Goal: Transaction & Acquisition: Purchase product/service

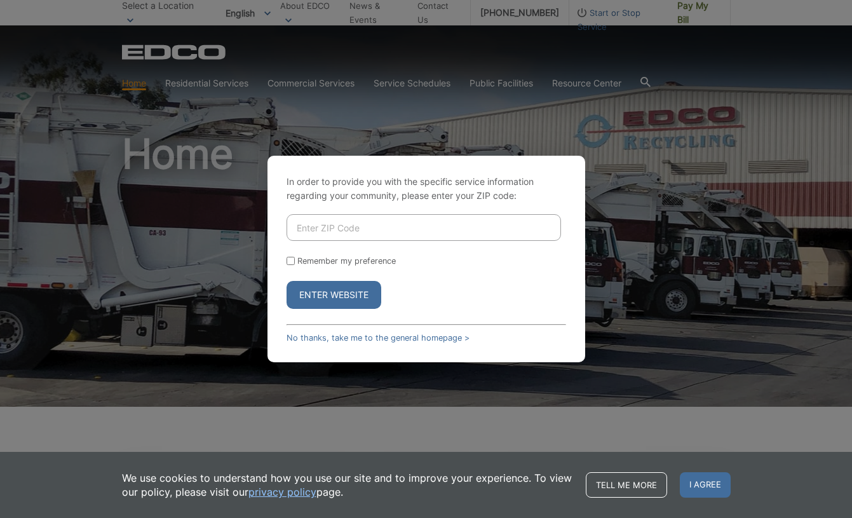
click at [344, 231] on input "Enter ZIP Code" at bounding box center [424, 227] width 274 height 27
type input "92064"
click at [428, 275] on form "92064 Remember my preference Enter Website" at bounding box center [427, 261] width 280 height 95
click at [287, 259] on input "Remember my preference" at bounding box center [291, 261] width 8 height 8
checkbox input "true"
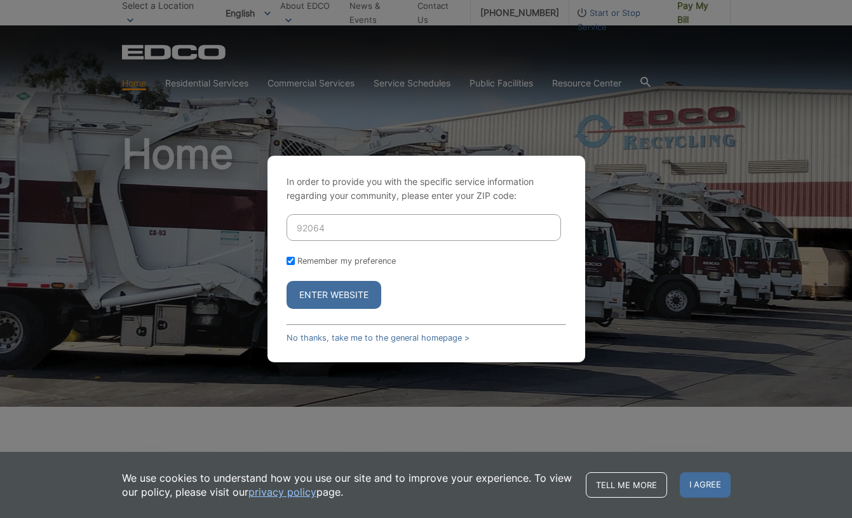
click at [329, 301] on button "Enter Website" at bounding box center [334, 295] width 95 height 28
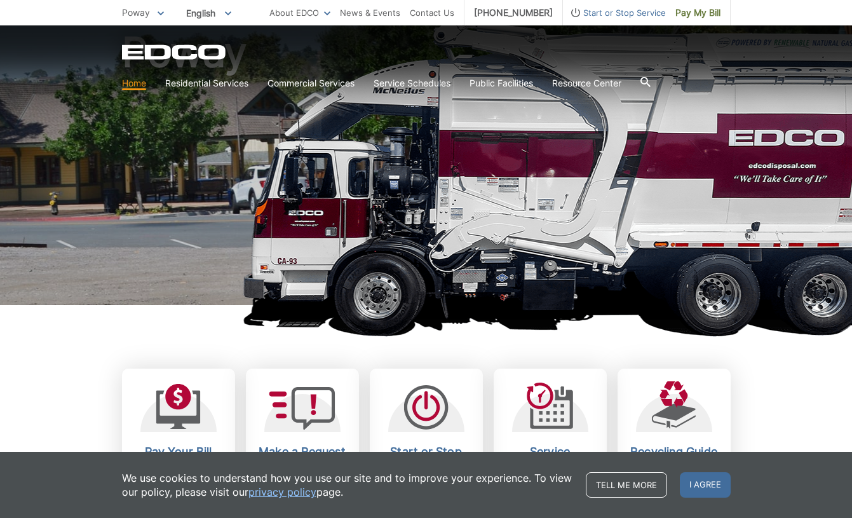
scroll to position [225, 0]
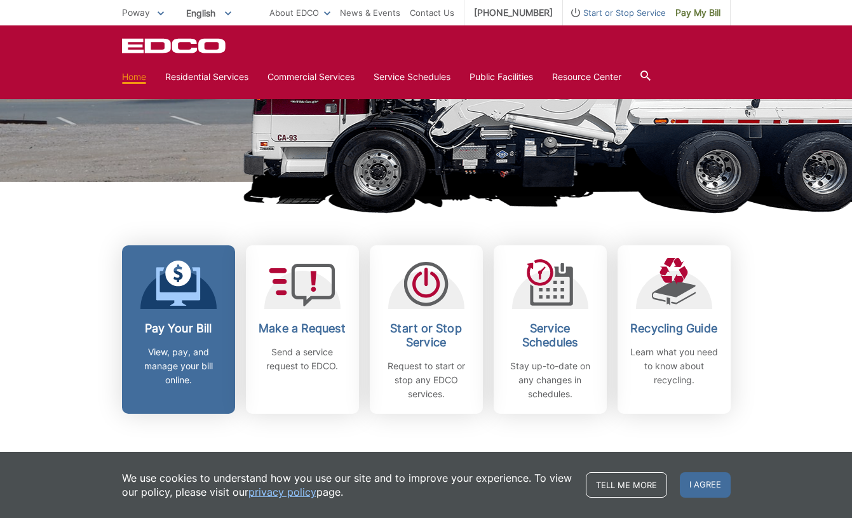
click at [200, 336] on div "Pay Your Bill View, pay, and manage your bill online." at bounding box center [179, 353] width 94 height 65
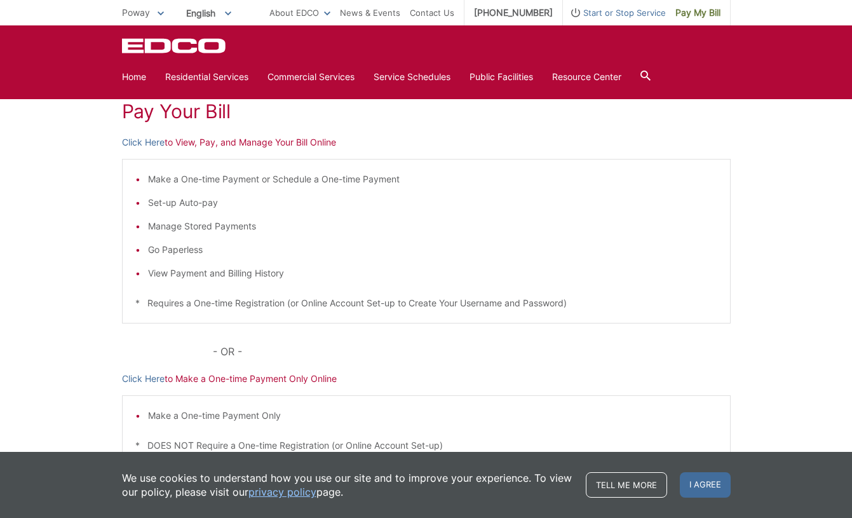
scroll to position [172, 0]
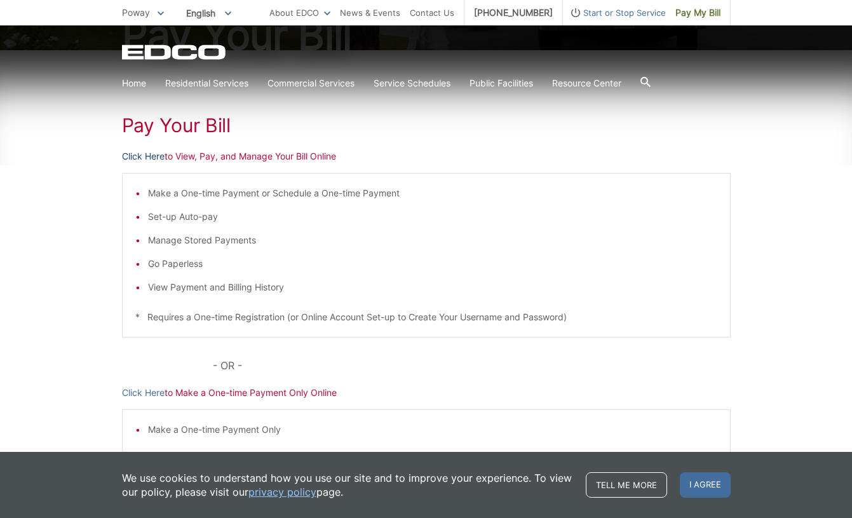
click at [144, 154] on link "Click Here" at bounding box center [143, 156] width 43 height 14
click at [142, 155] on link "Click Here" at bounding box center [143, 156] width 43 height 14
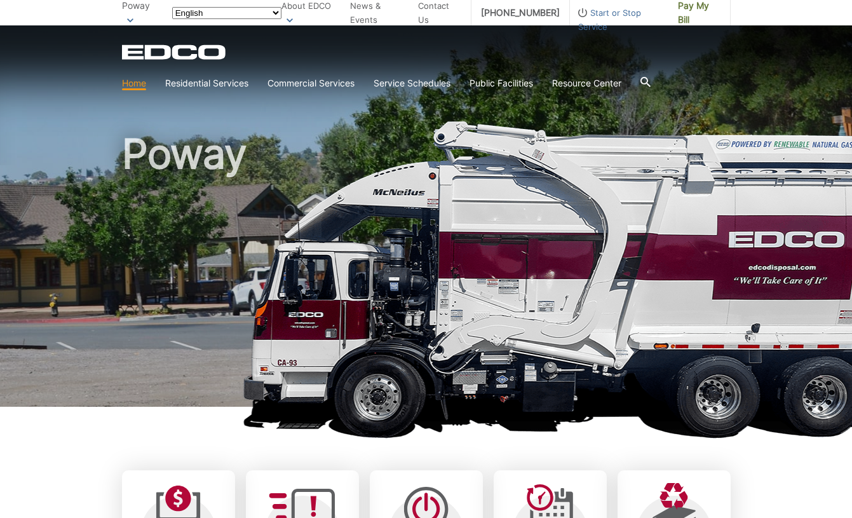
scroll to position [196, 0]
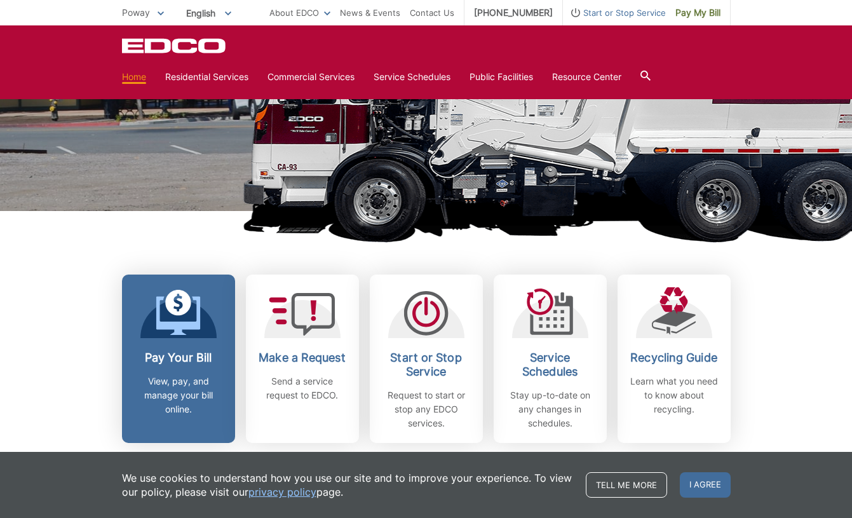
click at [203, 347] on link "Pay Your Bill View, pay, and manage your bill online." at bounding box center [178, 358] width 113 height 168
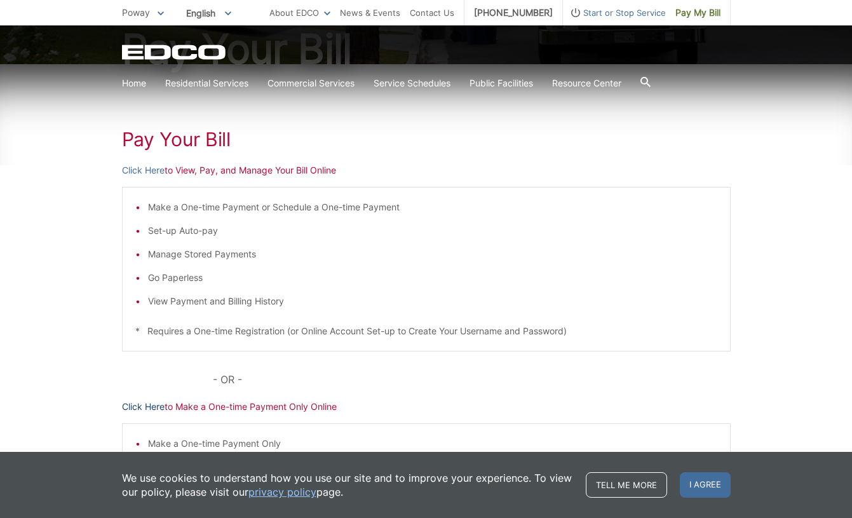
scroll to position [159, 0]
click at [147, 168] on link "Click Here" at bounding box center [143, 169] width 43 height 14
